Goal: Task Accomplishment & Management: Complete application form

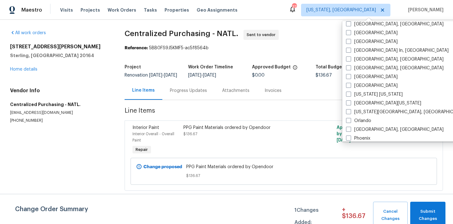
scroll to position [266, 0]
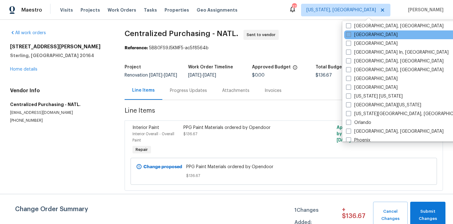
click at [359, 33] on label "[GEOGRAPHIC_DATA]" at bounding box center [372, 35] width 52 height 6
click at [350, 33] on input "[GEOGRAPHIC_DATA]" at bounding box center [348, 34] width 4 height 4
checkbox input "true"
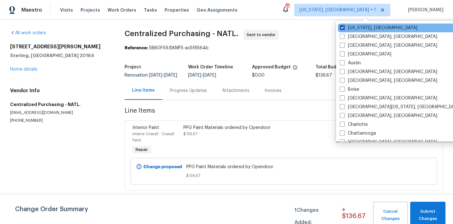
click at [355, 26] on label "[US_STATE], [GEOGRAPHIC_DATA]" at bounding box center [378, 28] width 78 height 6
click at [343, 26] on input "[US_STATE], [GEOGRAPHIC_DATA]" at bounding box center [341, 27] width 4 height 4
checkbox input "false"
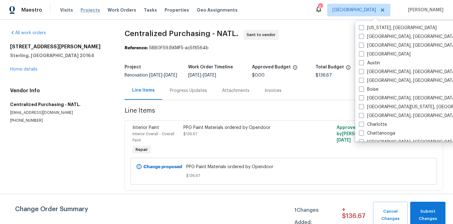
click at [81, 11] on span "Projects" at bounding box center [89, 10] width 19 height 6
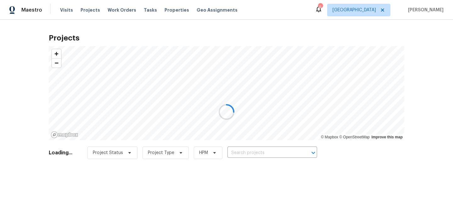
click at [281, 153] on div at bounding box center [226, 112] width 453 height 224
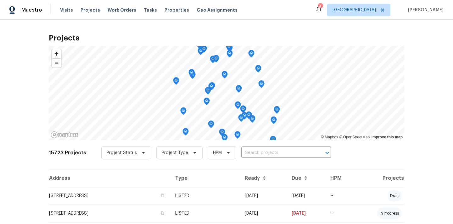
click at [281, 153] on input "text" at bounding box center [277, 153] width 72 height 10
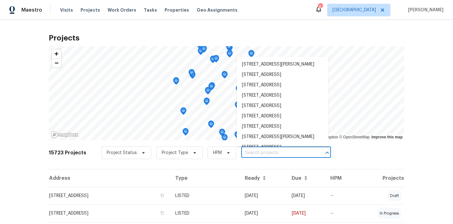
paste input "[STREET_ADDRESS]"
type input "[STREET_ADDRESS]"
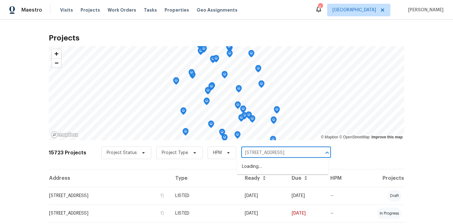
scroll to position [0, 13]
click at [277, 171] on li "[STREET_ADDRESS]" at bounding box center [282, 167] width 91 height 10
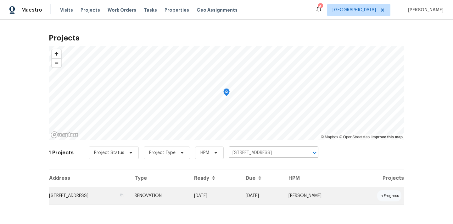
click at [189, 196] on td "RENOVATION" at bounding box center [158, 196] width 59 height 18
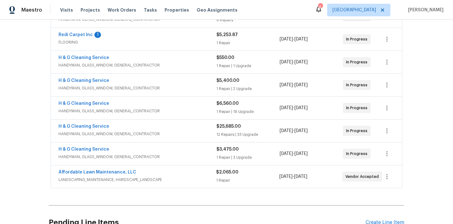
scroll to position [221, 0]
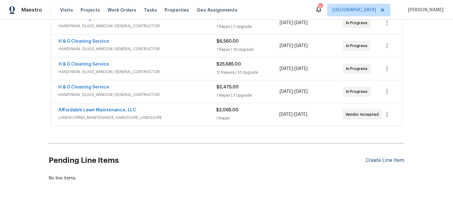
click at [376, 158] on div "Create Line Item" at bounding box center [384, 161] width 39 height 6
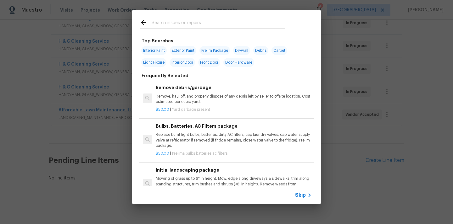
click at [239, 28] on input "text" at bounding box center [217, 23] width 133 height 9
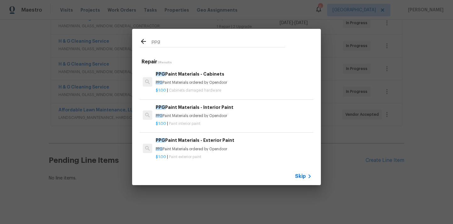
type input "ppg"
click at [194, 79] on div "PPG Paint Materials - Cabinets PPG Paint Materials ordered by Opendoor" at bounding box center [234, 78] width 156 height 15
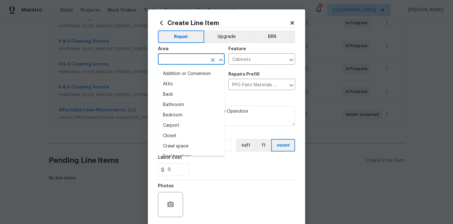
click at [176, 58] on input "text" at bounding box center [182, 60] width 49 height 10
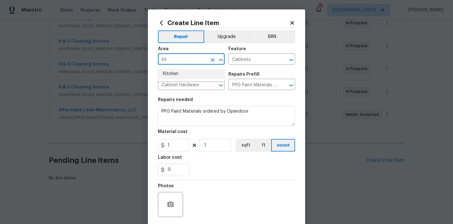
click at [178, 74] on li "Kitchen" at bounding box center [191, 74] width 67 height 10
type input "Kitchen"
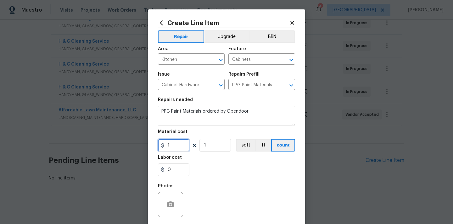
drag, startPoint x: 176, startPoint y: 150, endPoint x: 145, endPoint y: 146, distance: 31.7
click at [145, 146] on div "Create Line Item Repair Upgrade BRN Area Kitchen ​ Feature Cabinets ​ Issue Cab…" at bounding box center [226, 112] width 453 height 224
paste input "229.7"
type input "229.7"
click at [223, 184] on div "Photos" at bounding box center [226, 200] width 137 height 41
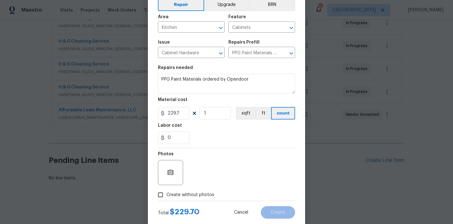
scroll to position [47, 0]
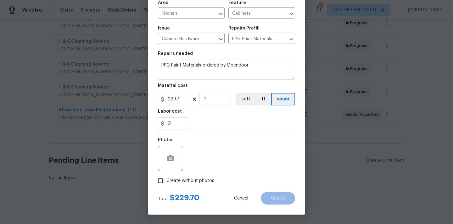
click at [203, 184] on label "Create without photos" at bounding box center [184, 181] width 60 height 12
click at [166, 184] on input "Create without photos" at bounding box center [160, 181] width 12 height 12
checkbox input "true"
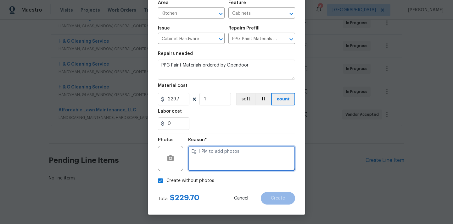
click at [217, 159] on textarea at bounding box center [241, 158] width 107 height 25
type textarea "N/A"
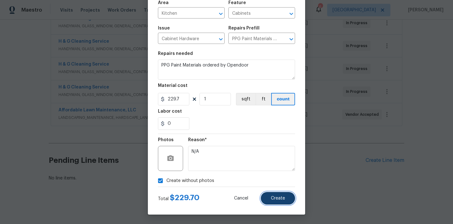
click at [289, 200] on button "Create" at bounding box center [278, 198] width 34 height 13
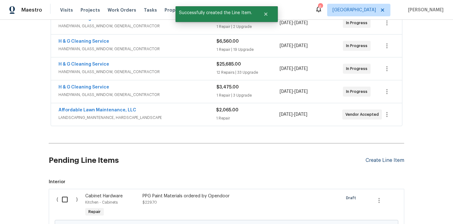
click at [371, 159] on div "Create Line Item" at bounding box center [384, 161] width 39 height 6
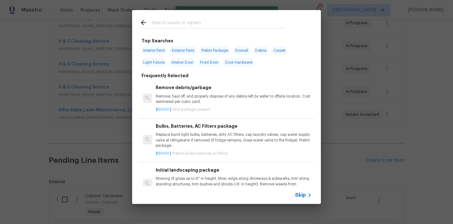
click at [216, 28] on div at bounding box center [212, 28] width 145 height 0
click at [214, 22] on input "text" at bounding box center [217, 23] width 133 height 9
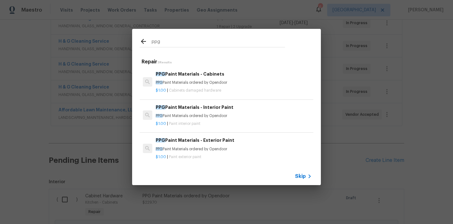
type input "ppg"
click at [198, 117] on p "PPG Paint Materials ordered by Opendoor" at bounding box center [234, 115] width 156 height 5
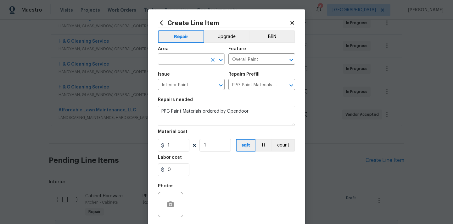
click at [202, 56] on input "text" at bounding box center [182, 60] width 49 height 10
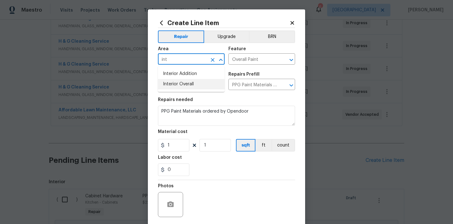
click at [192, 84] on li "Interior Overall" at bounding box center [191, 84] width 67 height 10
type input "Interior Overall"
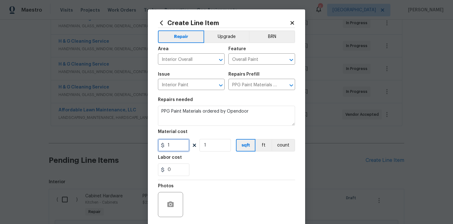
drag, startPoint x: 174, startPoint y: 142, endPoint x: 155, endPoint y: 142, distance: 19.2
click at [155, 142] on div "Create Line Item Repair Upgrade BRN Area Interior Overall ​ Feature Overall Pai…" at bounding box center [226, 135] width 157 height 252
paste input "2244.9"
type input "2244.91"
click at [202, 156] on section "Repairs needed PPG Paint Materials ordered by Opendoor Material cost 2244.91 1 …" at bounding box center [226, 137] width 137 height 86
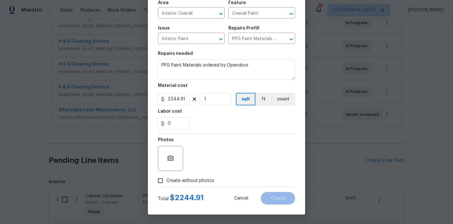
click at [197, 180] on span "Create without photos" at bounding box center [190, 181] width 48 height 7
click at [166, 180] on input "Create without photos" at bounding box center [160, 181] width 12 height 12
checkbox input "true"
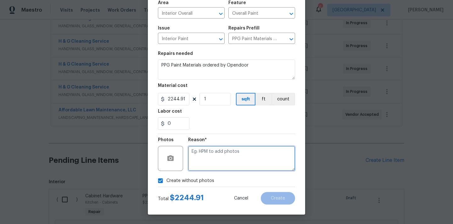
click at [204, 156] on textarea at bounding box center [241, 158] width 107 height 25
type textarea "N/A"
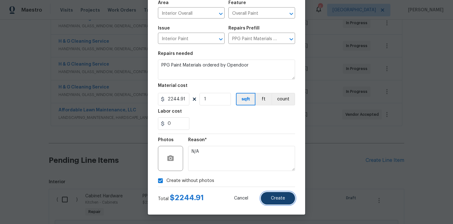
click at [274, 193] on button "Create" at bounding box center [278, 198] width 34 height 13
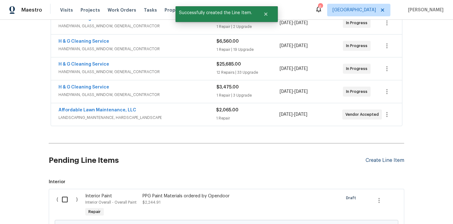
click at [374, 160] on div "Create Line Item" at bounding box center [384, 161] width 39 height 6
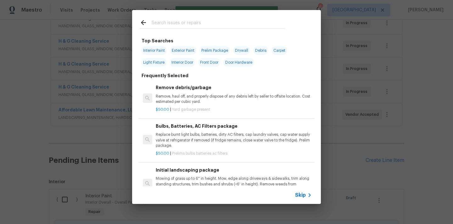
click at [234, 24] on input "text" at bounding box center [217, 23] width 133 height 9
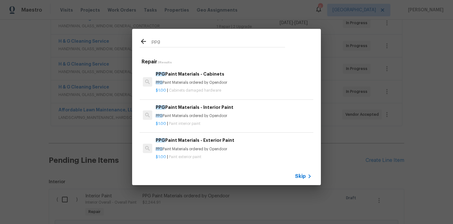
type input "ppg"
click at [202, 146] on div "PPG Paint Materials - Exterior Paint PPG Paint Materials ordered by Opendoor" at bounding box center [234, 144] width 156 height 15
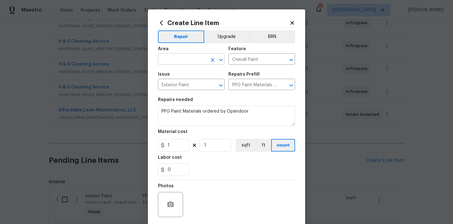
click at [199, 56] on input "text" at bounding box center [182, 60] width 49 height 10
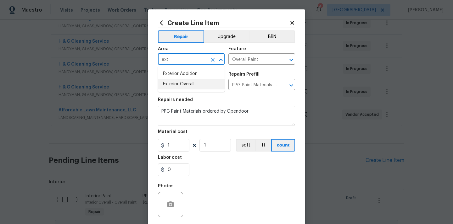
click at [192, 84] on li "Exterior Overall" at bounding box center [191, 84] width 67 height 10
type input "Exterior Overall"
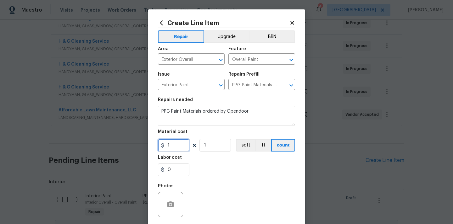
drag, startPoint x: 172, startPoint y: 149, endPoint x: 148, endPoint y: 148, distance: 23.6
click at [148, 148] on div "Create Line Item Repair Upgrade BRN Area Exterior Overall ​ Feature Overall Pai…" at bounding box center [226, 135] width 157 height 252
paste input "080.63"
type input "1080.63"
click at [218, 167] on div "0" at bounding box center [226, 170] width 137 height 13
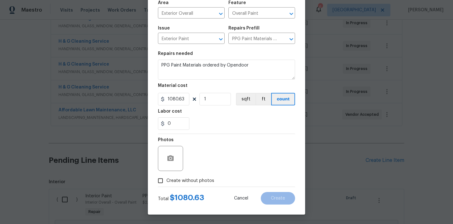
click at [200, 179] on span "Create without photos" at bounding box center [190, 181] width 48 height 7
click at [166, 179] on input "Create without photos" at bounding box center [160, 181] width 12 height 12
checkbox input "true"
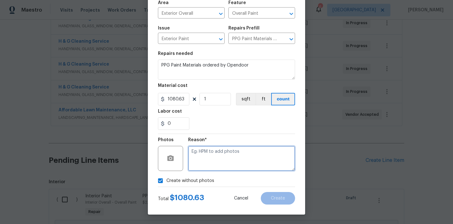
click at [211, 152] on textarea at bounding box center [241, 158] width 107 height 25
type textarea "N/A"
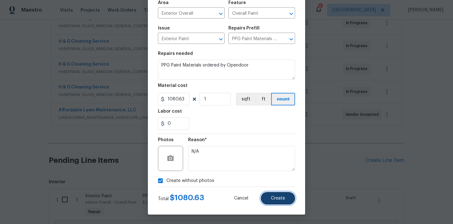
click at [276, 197] on span "Create" at bounding box center [278, 198] width 14 height 5
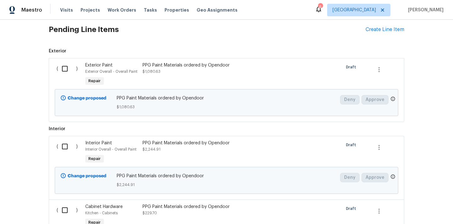
scroll to position [435, 0]
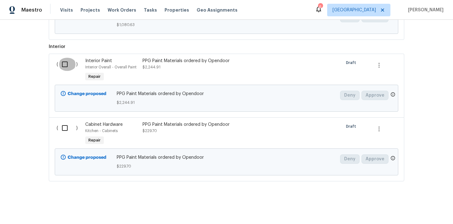
click at [67, 65] on input "checkbox" at bounding box center [67, 64] width 18 height 13
checkbox input "true"
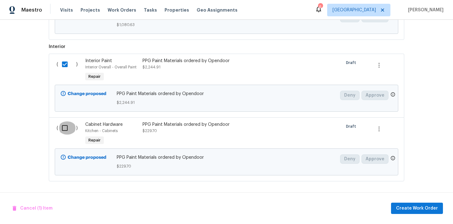
click at [67, 126] on input "checkbox" at bounding box center [67, 128] width 18 height 13
checkbox input "true"
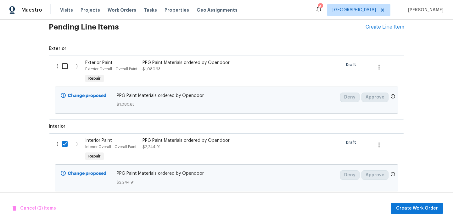
scroll to position [347, 0]
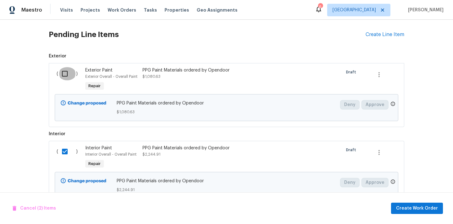
click at [68, 76] on input "checkbox" at bounding box center [67, 73] width 18 height 13
checkbox input "true"
click at [401, 213] on button "Create Work Order" at bounding box center [417, 209] width 52 height 12
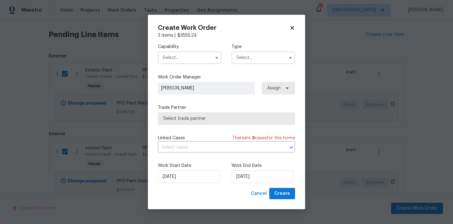
click at [194, 58] on input "text" at bounding box center [189, 58] width 63 height 13
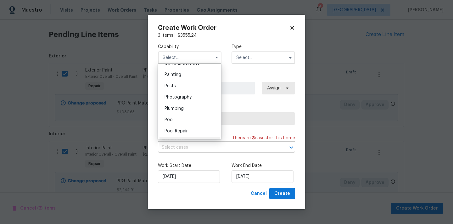
scroll to position [509, 0]
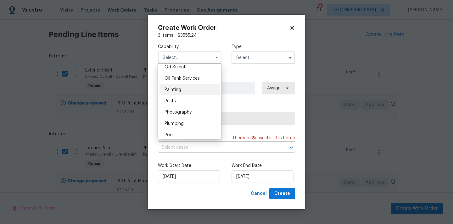
click at [190, 93] on div "Painting" at bounding box center [189, 89] width 60 height 11
type input "Painting"
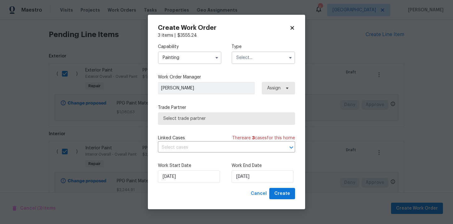
click at [256, 58] on input "text" at bounding box center [262, 58] width 63 height 13
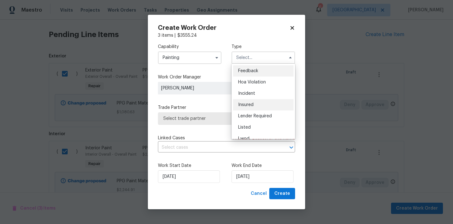
scroll to position [75, 0]
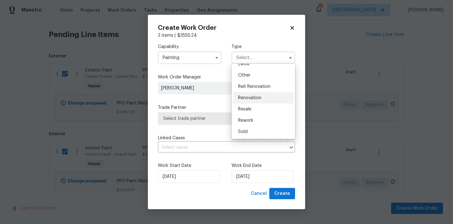
click at [264, 99] on div "Renovation" at bounding box center [263, 97] width 60 height 11
type input "Renovation"
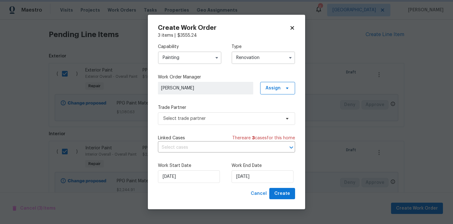
scroll to position [0, 0]
click at [278, 86] on span "Assign" at bounding box center [272, 88] width 15 height 6
click at [279, 114] on div "Assign to me" at bounding box center [278, 115] width 27 height 6
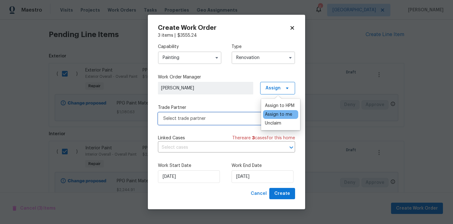
click at [226, 116] on span "Select trade partner" at bounding box center [221, 119] width 117 height 6
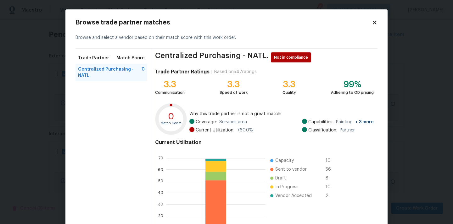
scroll to position [53, 0]
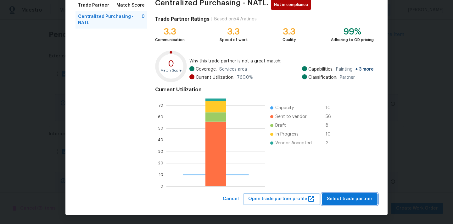
click at [359, 204] on button "Select trade partner" at bounding box center [349, 200] width 56 height 12
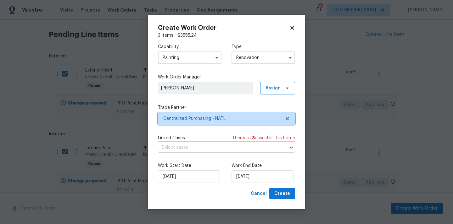
scroll to position [0, 0]
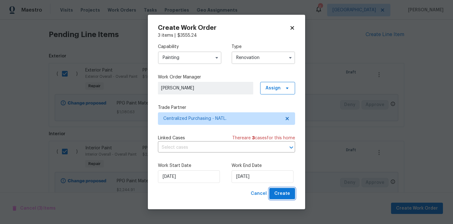
click at [288, 191] on span "Create" at bounding box center [282, 194] width 16 height 8
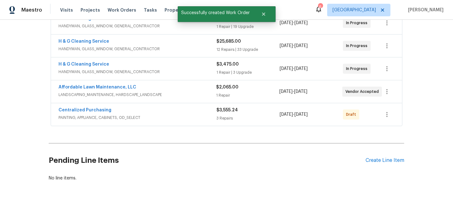
scroll to position [244, 0]
click at [384, 116] on icon "button" at bounding box center [387, 115] width 8 height 8
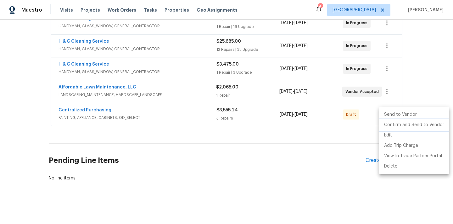
click at [389, 130] on li "Confirm and Send to Vendor" at bounding box center [414, 125] width 70 height 10
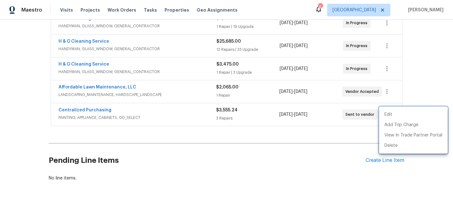
click at [173, 113] on div at bounding box center [226, 112] width 453 height 224
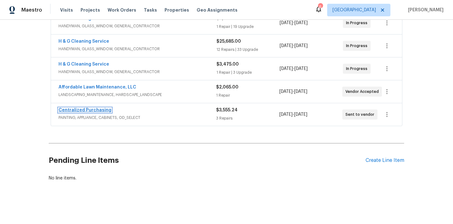
click at [90, 111] on link "Centralized Purchasing" at bounding box center [84, 110] width 53 height 4
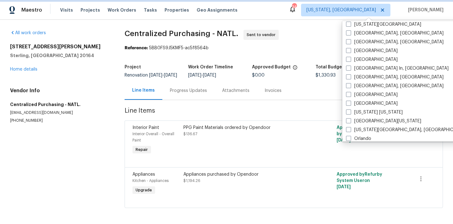
scroll to position [247, 0]
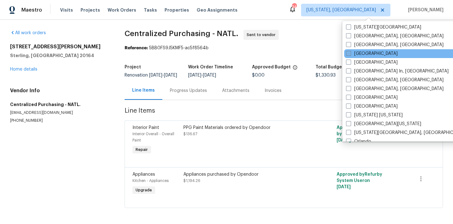
click at [353, 53] on label "[GEOGRAPHIC_DATA]" at bounding box center [372, 54] width 52 height 6
click at [350, 53] on input "[GEOGRAPHIC_DATA]" at bounding box center [348, 53] width 4 height 4
checkbox input "true"
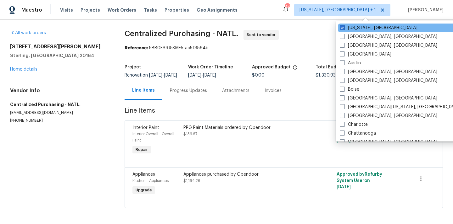
click at [354, 24] on div "[US_STATE], [GEOGRAPHIC_DATA]" at bounding box center [401, 28] width 127 height 9
click at [350, 30] on label "[US_STATE], [GEOGRAPHIC_DATA]" at bounding box center [378, 28] width 78 height 6
click at [343, 29] on input "[US_STATE], [GEOGRAPHIC_DATA]" at bounding box center [341, 27] width 4 height 4
checkbox input "false"
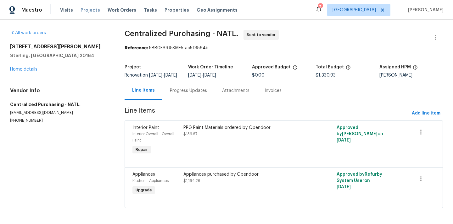
click at [88, 12] on span "Projects" at bounding box center [89, 10] width 19 height 6
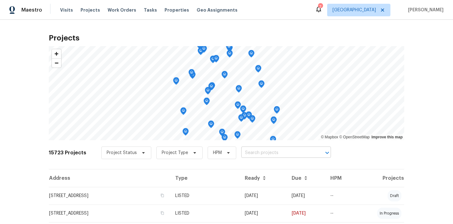
click at [264, 152] on input "text" at bounding box center [277, 153] width 72 height 10
paste input "[STREET_ADDRESS]"
type input "[STREET_ADDRESS]"
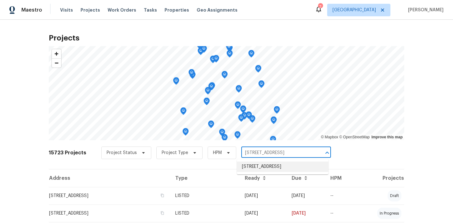
click at [260, 168] on li "[STREET_ADDRESS]" at bounding box center [282, 167] width 91 height 10
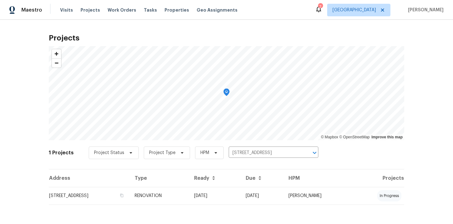
click at [129, 195] on td "[STREET_ADDRESS]" at bounding box center [89, 196] width 81 height 18
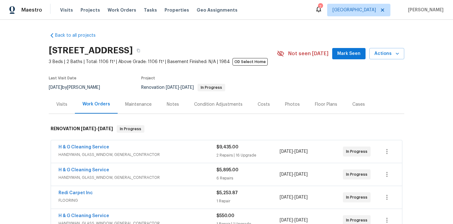
click at [133, 47] on h2 "[STREET_ADDRESS]" at bounding box center [91, 50] width 84 height 6
copy h2 "89110"
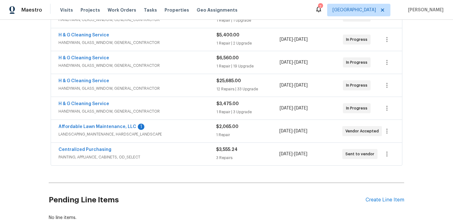
scroll to position [211, 0]
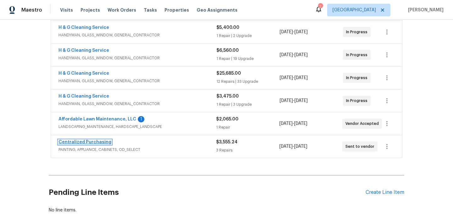
click at [102, 143] on link "Centralized Purchasing" at bounding box center [84, 142] width 53 height 4
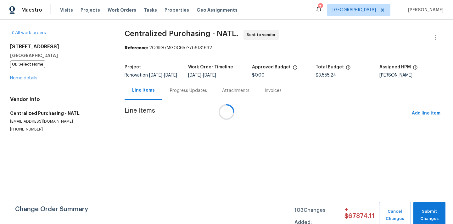
click at [417, 117] on div at bounding box center [226, 112] width 453 height 224
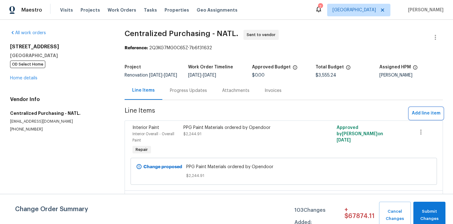
click at [421, 118] on span "Add line item" at bounding box center [425, 114] width 29 height 8
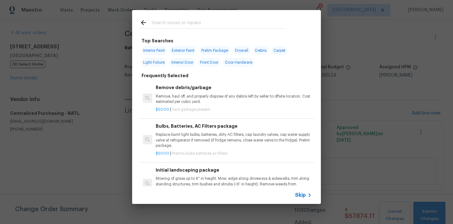
click at [203, 26] on input "text" at bounding box center [217, 23] width 133 height 9
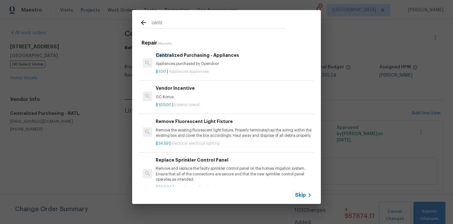
type input "centr"
click at [211, 59] on div "Centr alized Purchasing - Appliances Appliances purchased by Opendoor" at bounding box center [234, 59] width 156 height 15
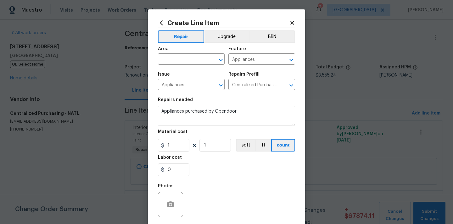
click at [231, 44] on div "Area ​ Feature Appliances ​" at bounding box center [226, 55] width 137 height 25
click at [229, 40] on button "Upgrade" at bounding box center [226, 36] width 45 height 13
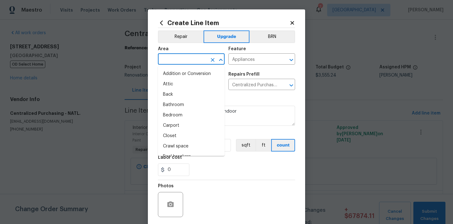
click at [194, 57] on input "text" at bounding box center [182, 60] width 49 height 10
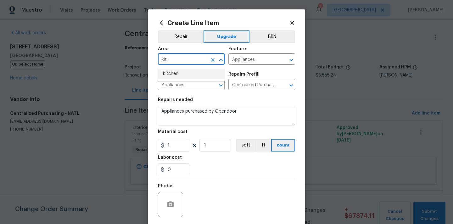
click at [178, 72] on li "Kitchen" at bounding box center [191, 74] width 67 height 10
type input "Kitchen"
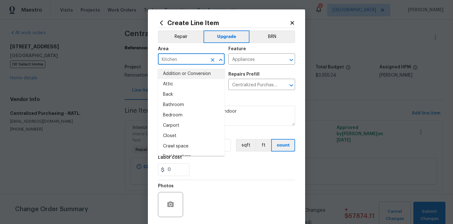
click at [257, 101] on div "Repairs needed" at bounding box center [226, 102] width 137 height 8
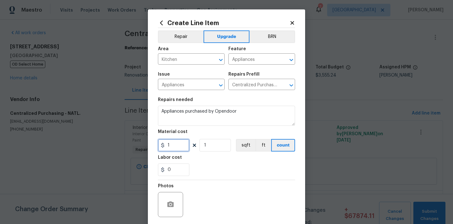
drag, startPoint x: 180, startPoint y: 145, endPoint x: 134, endPoint y: 144, distance: 45.9
click at [134, 144] on div "Create Line Item Repair Upgrade BRN Area Kitchen ​ Feature Appliances ​ Issue A…" at bounding box center [226, 112] width 453 height 224
paste input "2367.48"
type input "2367.48"
click at [184, 160] on div "Labor cost" at bounding box center [226, 160] width 137 height 8
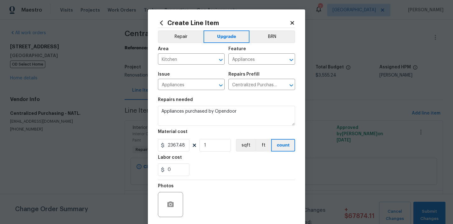
scroll to position [47, 0]
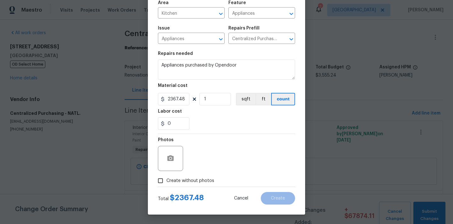
click at [186, 180] on span "Create without photos" at bounding box center [190, 181] width 48 height 7
click at [166, 180] on input "Create without photos" at bounding box center [160, 181] width 12 height 12
checkbox input "true"
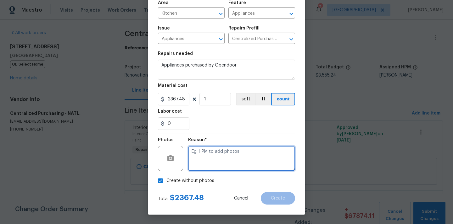
click at [202, 158] on textarea at bounding box center [241, 158] width 107 height 25
type textarea "N/A"
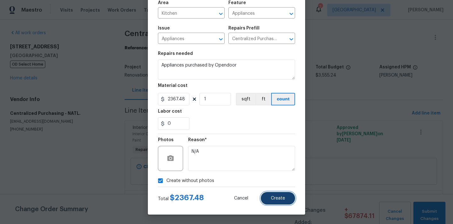
click at [289, 195] on button "Create" at bounding box center [278, 198] width 34 height 13
